Goal: Task Accomplishment & Management: Use online tool/utility

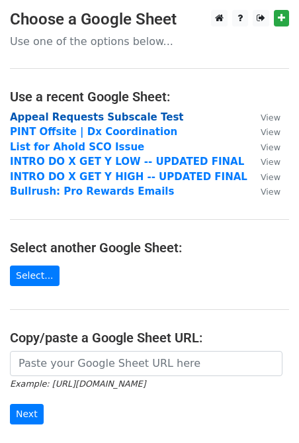
click at [123, 120] on strong "Appeal Requests Subscale Test" at bounding box center [97, 117] width 174 height 12
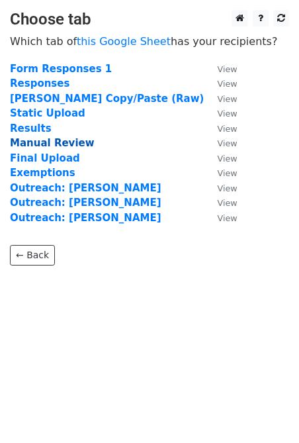
click at [48, 143] on strong "Manual Review" at bounding box center [52, 143] width 85 height 12
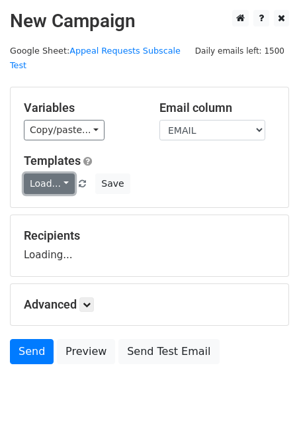
click at [63, 176] on link "Load..." at bounding box center [49, 183] width 51 height 21
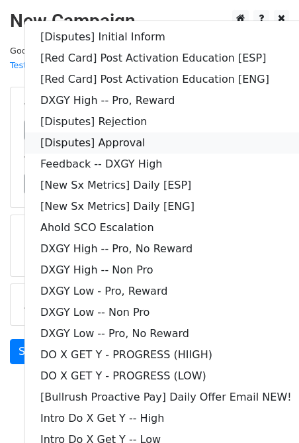
click at [154, 132] on link "[Disputes] Approval" at bounding box center [165, 142] width 283 height 21
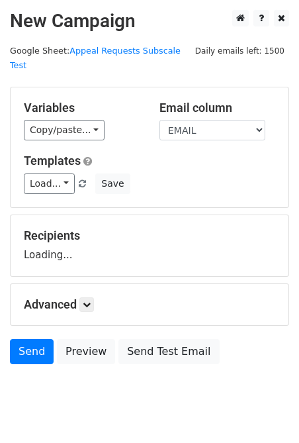
scroll to position [19, 0]
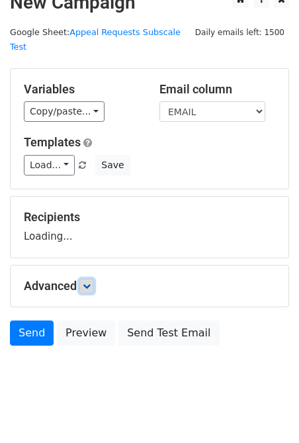
click at [88, 282] on icon at bounding box center [87, 286] width 8 height 8
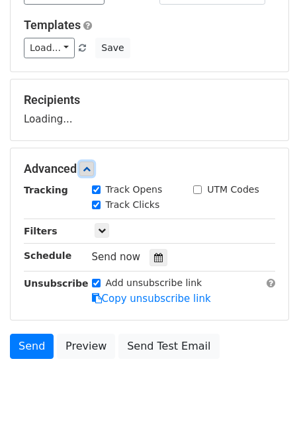
scroll to position [146, 0]
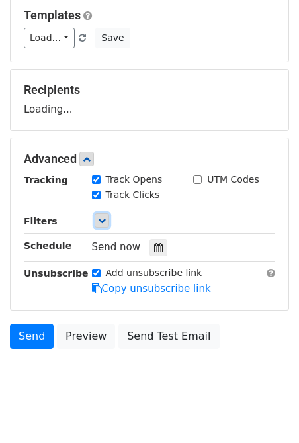
click at [95, 213] on link at bounding box center [102, 220] width 15 height 15
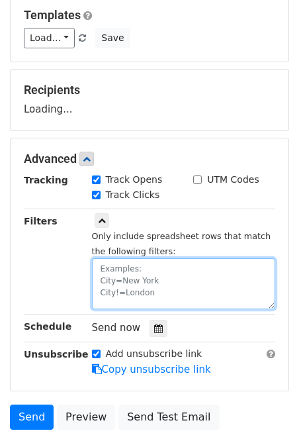
click at [103, 258] on textarea at bounding box center [184, 283] width 184 height 51
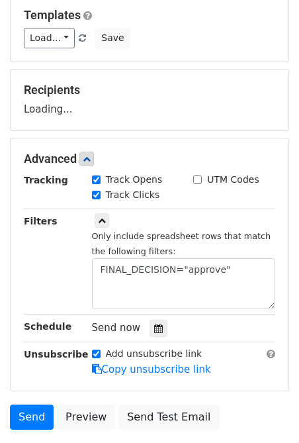
click at [100, 236] on small "Only include spreadsheet rows that match the following filters:" at bounding box center [181, 243] width 179 height 25
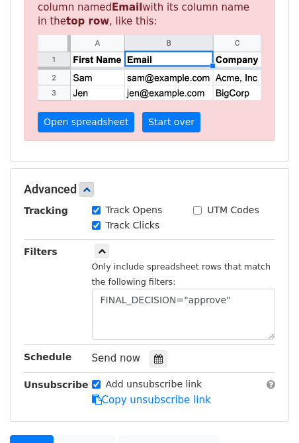
scroll to position [398, 0]
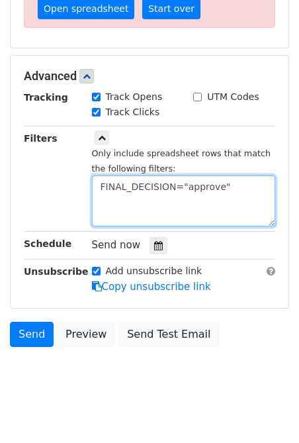
click at [185, 175] on textarea "FINAL_DECISION="approve"" at bounding box center [184, 200] width 184 height 51
click at [218, 175] on textarea "FINAL_DECISION=approve"" at bounding box center [184, 200] width 184 height 51
type textarea "FINAL_DECISION=approve"
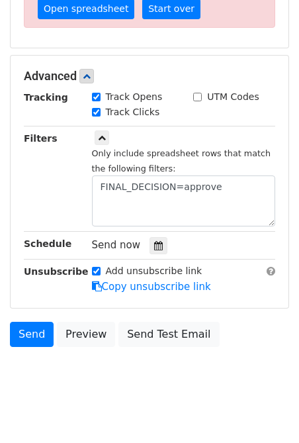
click at [197, 148] on div "Only include spreadsheet rows that match the following filters: FINAL_DECISION=…" at bounding box center [184, 186] width 184 height 81
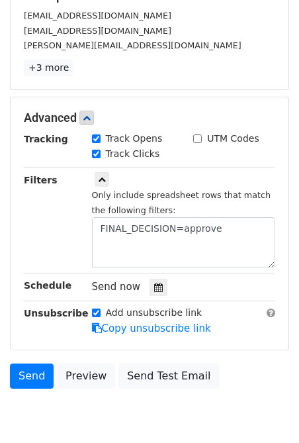
scroll to position [281, 0]
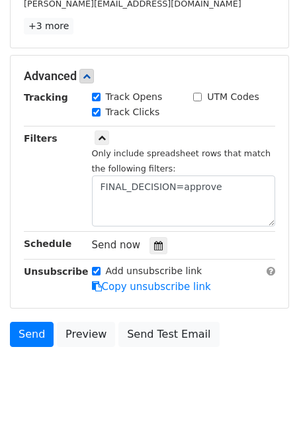
click at [154, 334] on div "Send Preview Send Test Email" at bounding box center [149, 338] width 299 height 32
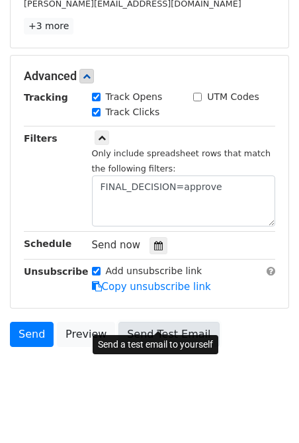
click at [150, 323] on link "Send Test Email" at bounding box center [168, 334] width 101 height 25
click at [173, 322] on link "Send Test Email" at bounding box center [168, 334] width 101 height 25
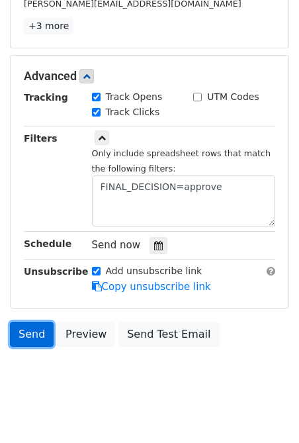
click at [28, 322] on link "Send" at bounding box center [32, 334] width 44 height 25
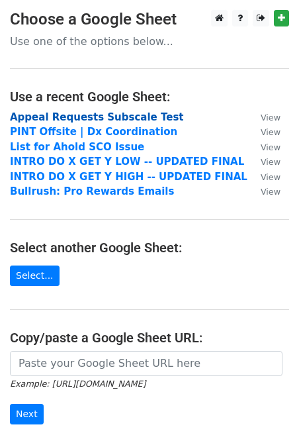
click at [88, 118] on strong "Appeal Requests Subscale Test" at bounding box center [97, 117] width 174 height 12
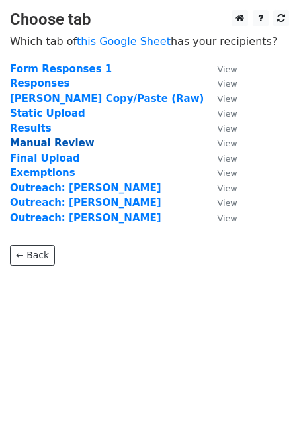
click at [59, 142] on strong "Manual Review" at bounding box center [52, 143] width 85 height 12
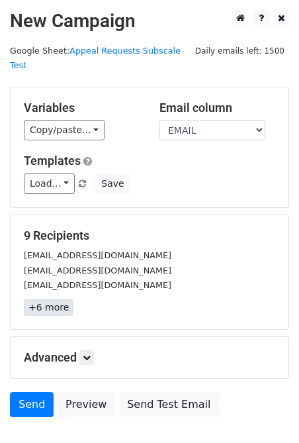
scroll to position [71, 0]
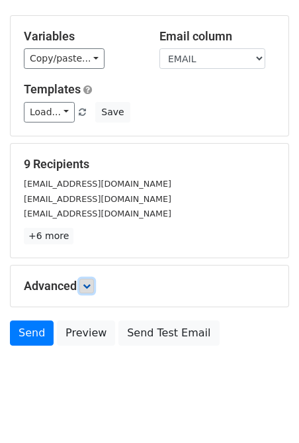
click at [85, 279] on link at bounding box center [86, 286] width 15 height 15
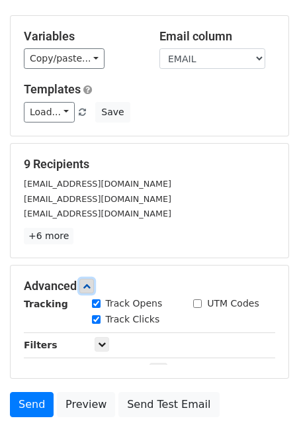
scroll to position [201, 0]
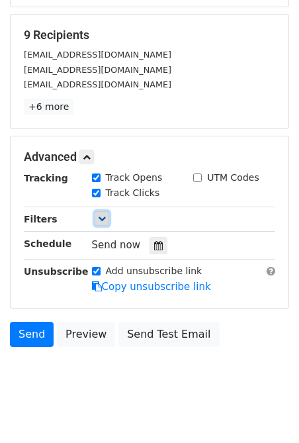
click at [105, 211] on link at bounding box center [102, 218] width 15 height 15
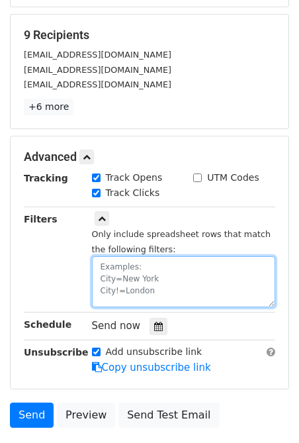
click at [118, 257] on textarea at bounding box center [184, 281] width 184 height 51
type textarea "FINAL_DECISION=reject"
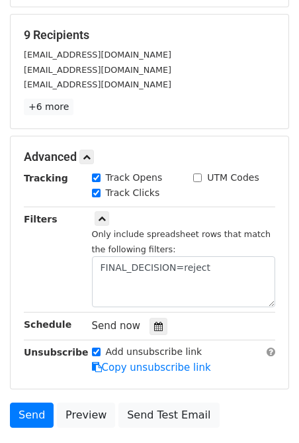
click at [147, 226] on div "Only include spreadsheet rows that match the following filters: FINAL_DECISION=…" at bounding box center [184, 266] width 184 height 81
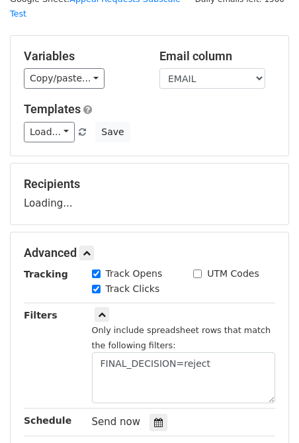
scroll to position [50, 0]
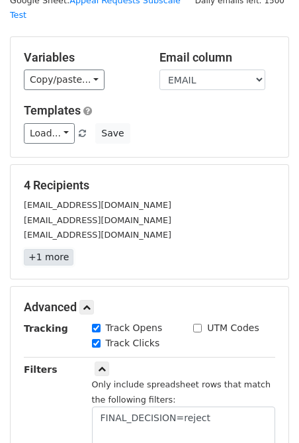
click at [54, 249] on link "+1 more" at bounding box center [49, 257] width 50 height 17
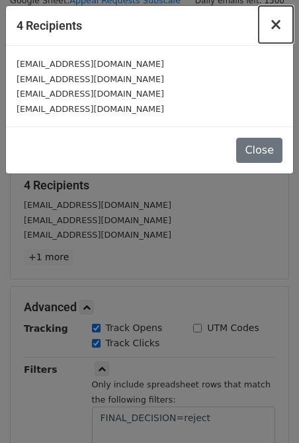
click at [279, 23] on span "×" at bounding box center [275, 24] width 13 height 19
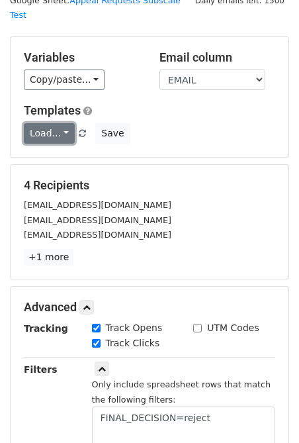
click at [57, 123] on link "Load..." at bounding box center [49, 133] width 51 height 21
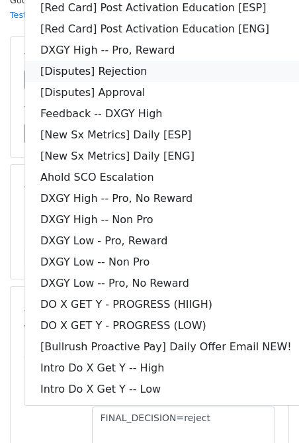
click at [126, 61] on link "[Disputes] Rejection" at bounding box center [165, 71] width 283 height 21
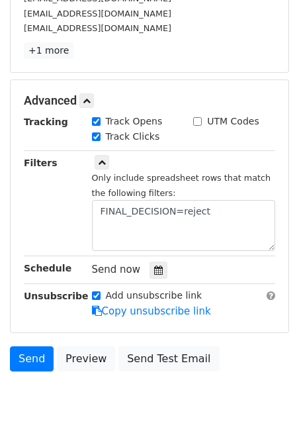
scroll to position [281, 0]
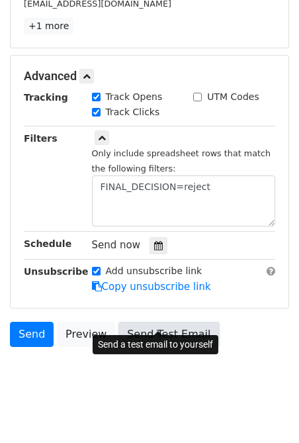
click at [173, 324] on link "Send Test Email" at bounding box center [168, 334] width 101 height 25
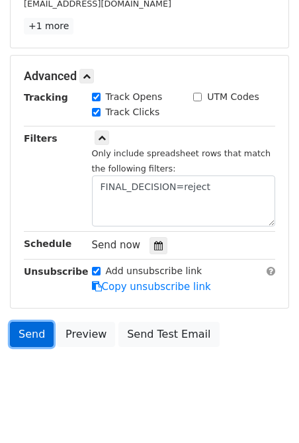
click at [32, 322] on link "Send" at bounding box center [32, 334] width 44 height 25
